Goal: Contribute content: Add original content to the website for others to see

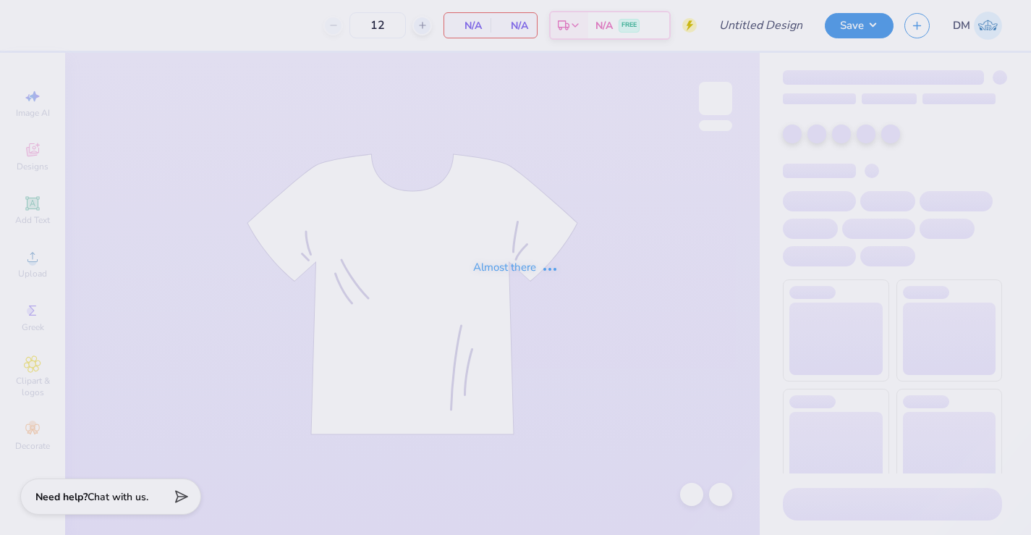
type input "Alianza Board Merch Fall 2025"
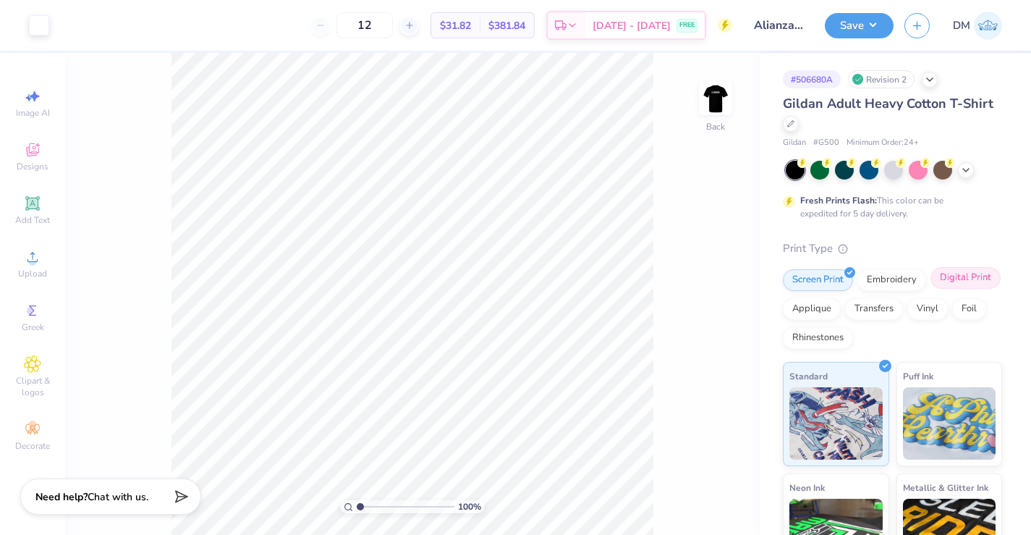
click at [956, 284] on div "Digital Print" at bounding box center [965, 278] width 70 height 22
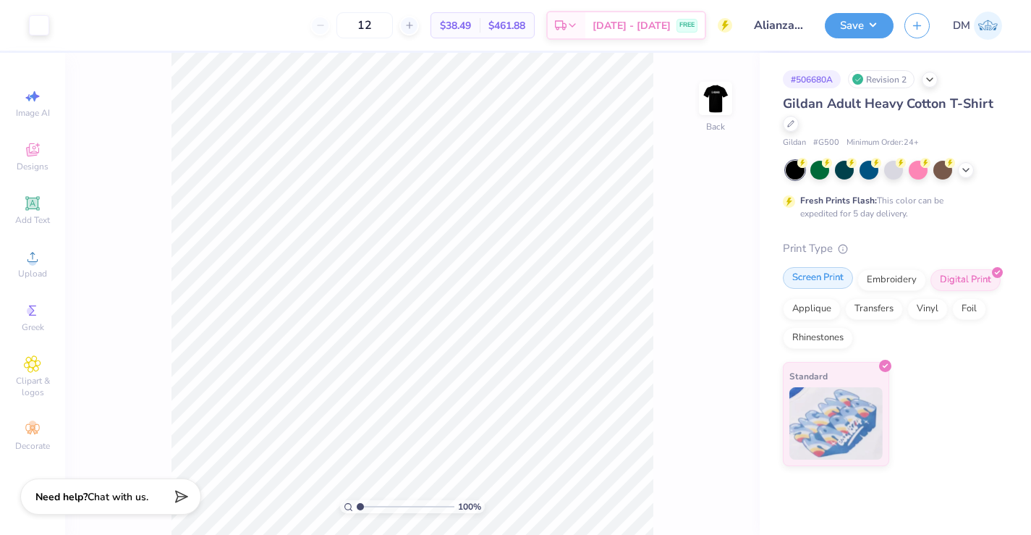
click at [826, 276] on div "Screen Print" at bounding box center [818, 278] width 70 height 22
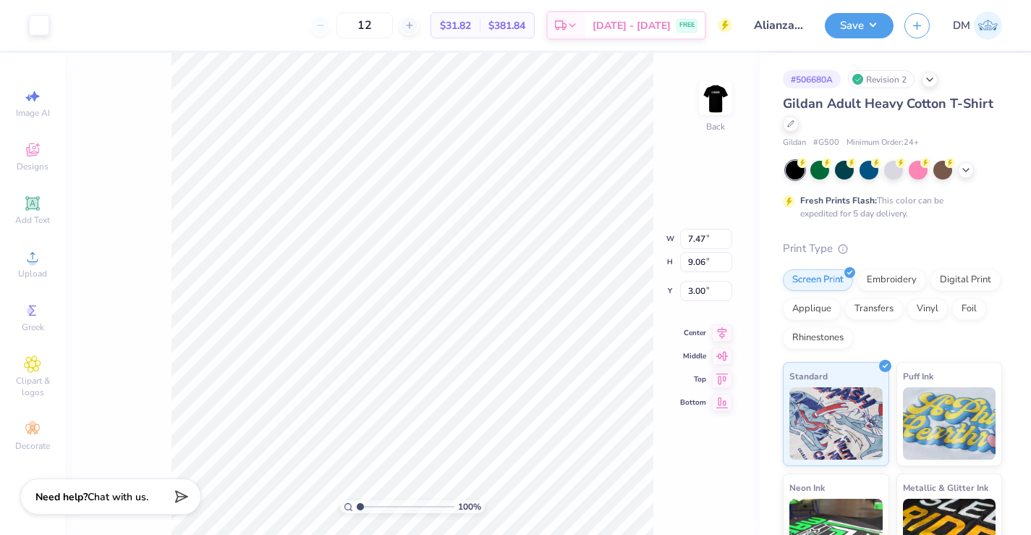
click at [124, 238] on div "100 % Back W 7.47 7.47 " H 9.06 9.06 " Y 3.00 3.00 " Center Middle Top Bottom" at bounding box center [412, 294] width 695 height 482
click at [726, 102] on img at bounding box center [716, 98] width 58 height 58
click at [726, 105] on img at bounding box center [716, 98] width 58 height 58
click at [726, 106] on img at bounding box center [716, 98] width 58 height 58
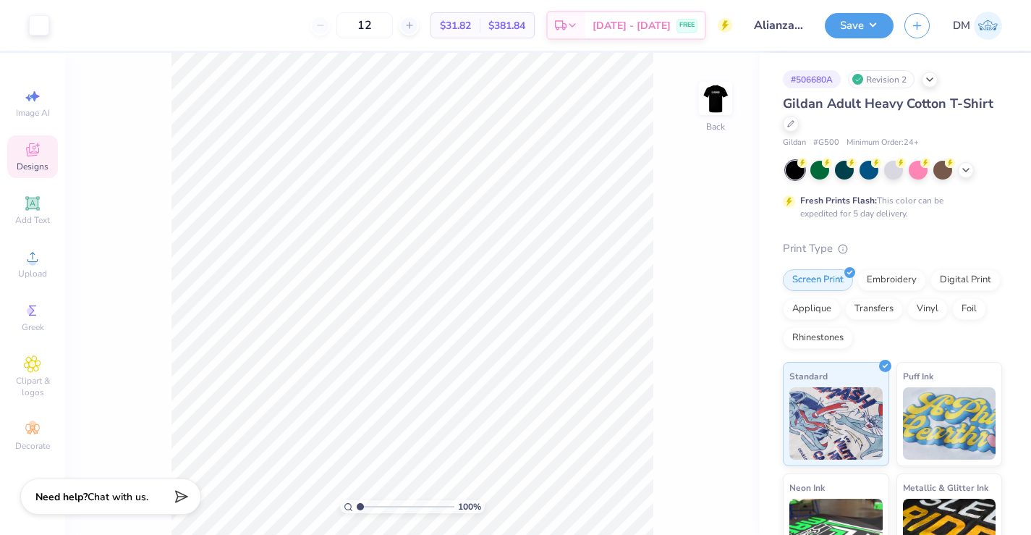
click at [38, 148] on icon at bounding box center [32, 149] width 17 height 17
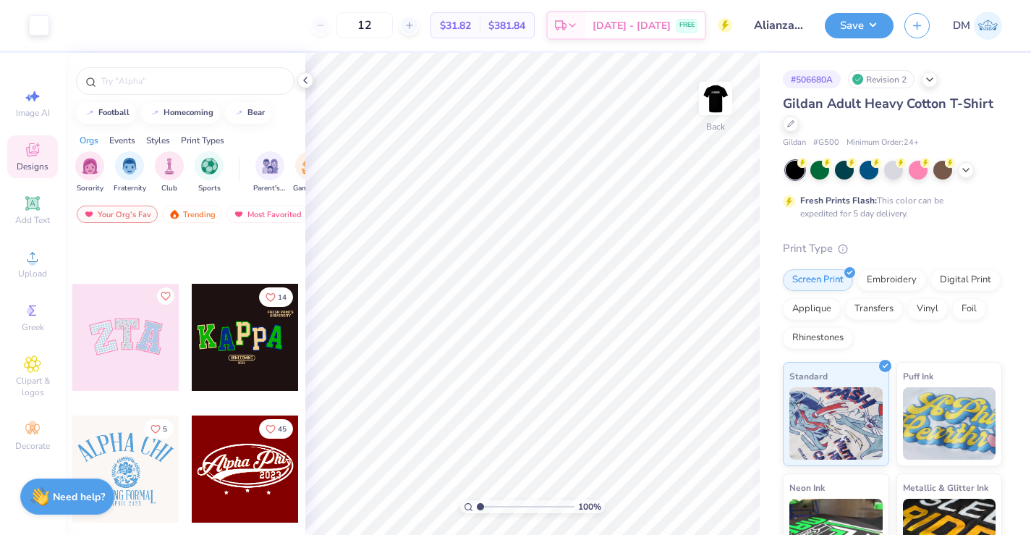
scroll to position [576, 0]
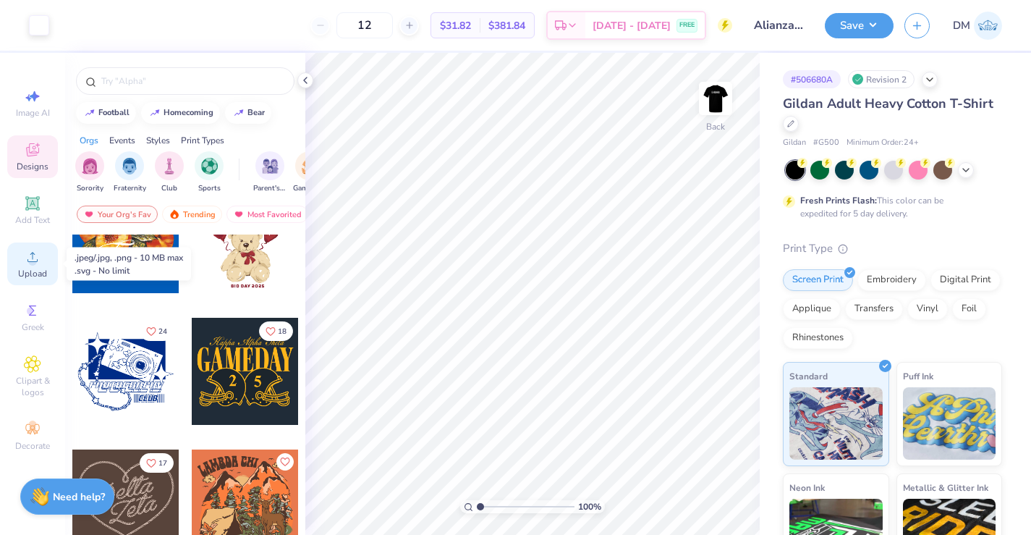
click at [38, 268] on span "Upload" at bounding box center [32, 274] width 29 height 12
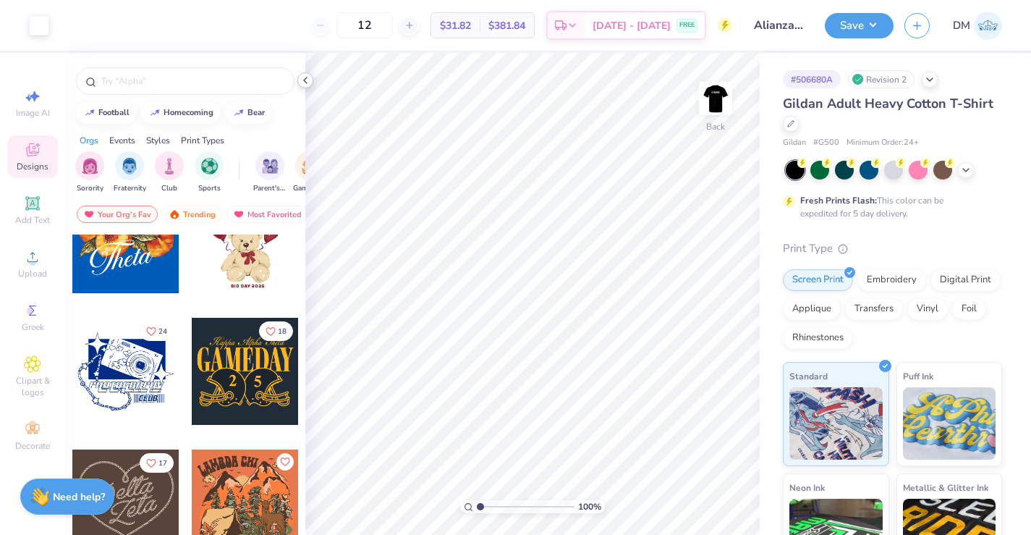
click at [306, 79] on icon at bounding box center [306, 81] width 12 height 12
